Goal: Task Accomplishment & Management: Use online tool/utility

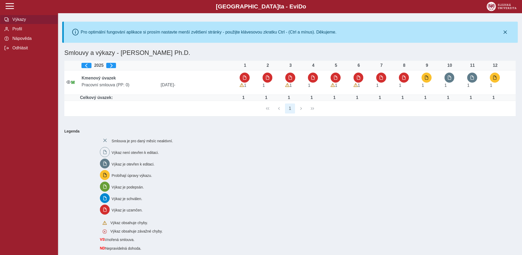
click at [429, 79] on span "button" at bounding box center [427, 77] width 4 height 4
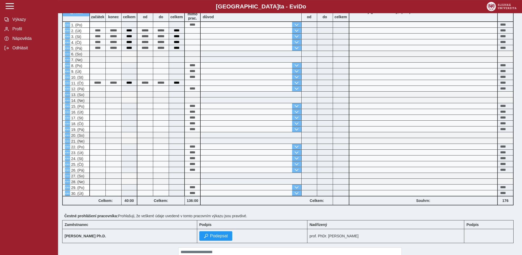
scroll to position [147, 0]
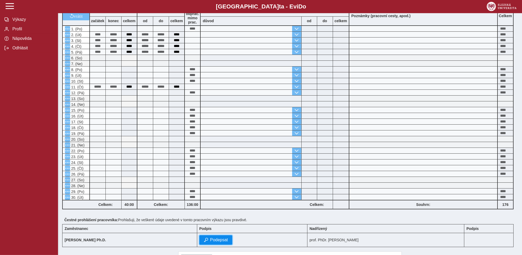
click at [228, 240] on span "Podepsat" at bounding box center [219, 239] width 18 height 5
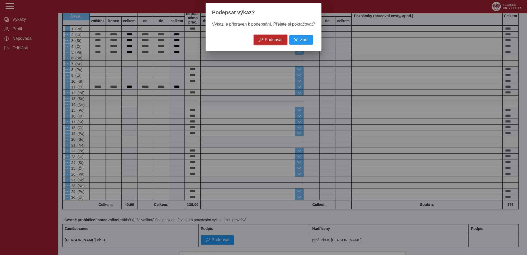
click at [266, 42] on span "Podepsat" at bounding box center [274, 39] width 18 height 5
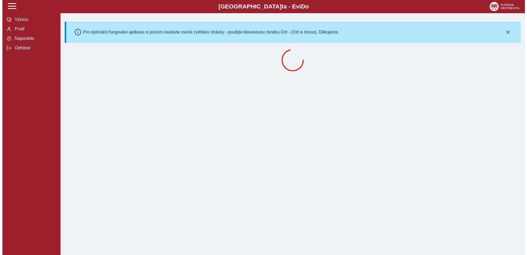
scroll to position [0, 0]
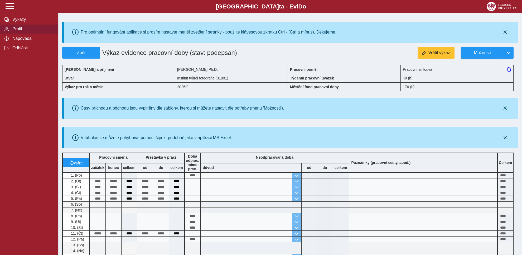
click at [18, 31] on span "Profil" at bounding box center [32, 29] width 43 height 5
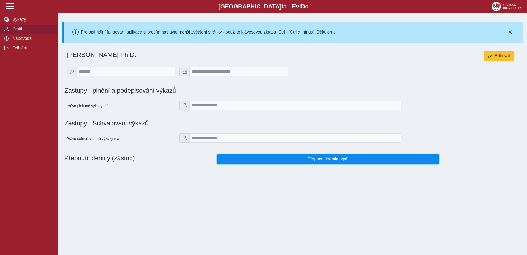
click at [322, 161] on span "Přepnout identitu zpět" at bounding box center [328, 159] width 213 height 5
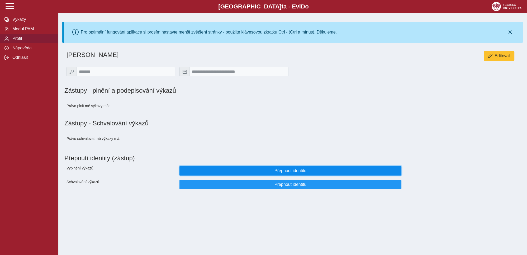
click at [285, 173] on span "Přepnout identitu" at bounding box center [290, 170] width 213 height 5
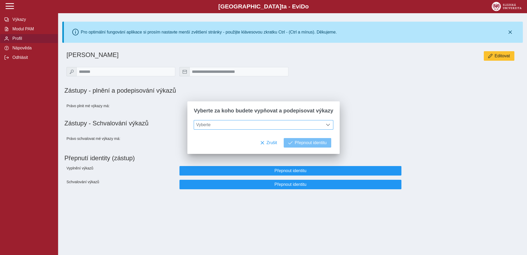
click at [326, 125] on span at bounding box center [328, 125] width 4 height 4
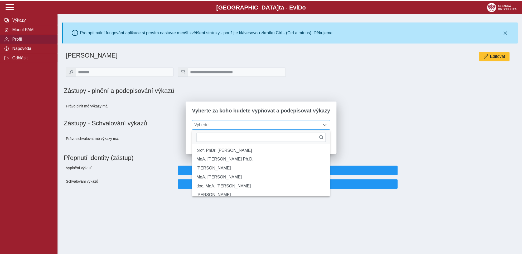
scroll to position [80, 0]
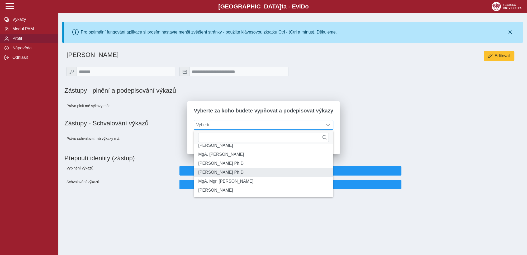
click at [226, 171] on li "[PERSON_NAME] Ph.D." at bounding box center [263, 172] width 139 height 9
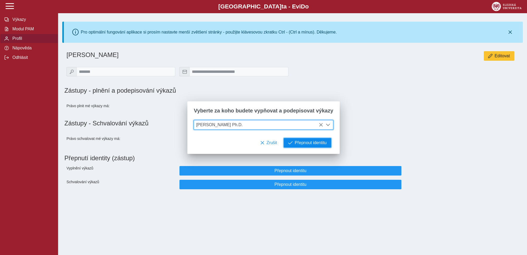
click at [305, 145] on span "Přepnout identitu" at bounding box center [311, 142] width 32 height 5
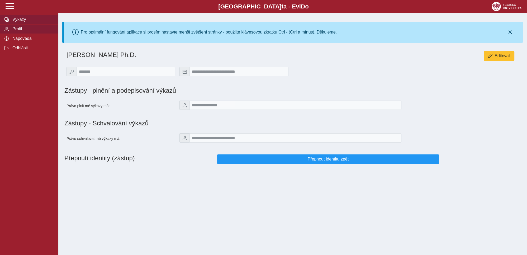
click at [21, 22] on span "Výkazy" at bounding box center [32, 19] width 43 height 5
